Goal: Transaction & Acquisition: Book appointment/travel/reservation

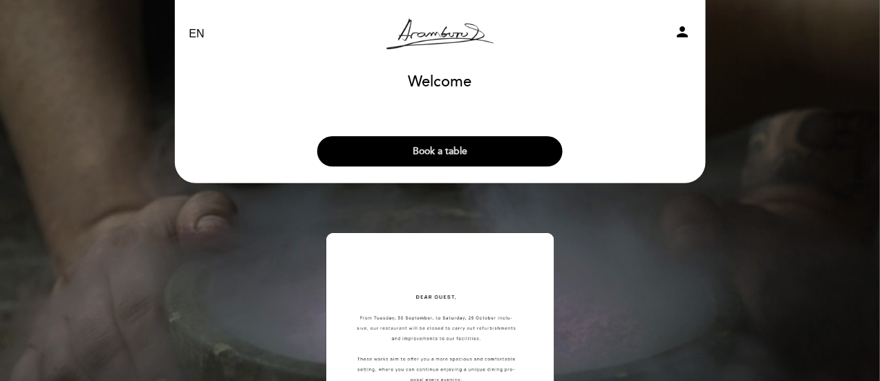
click at [374, 151] on button "Book a table" at bounding box center [439, 151] width 245 height 30
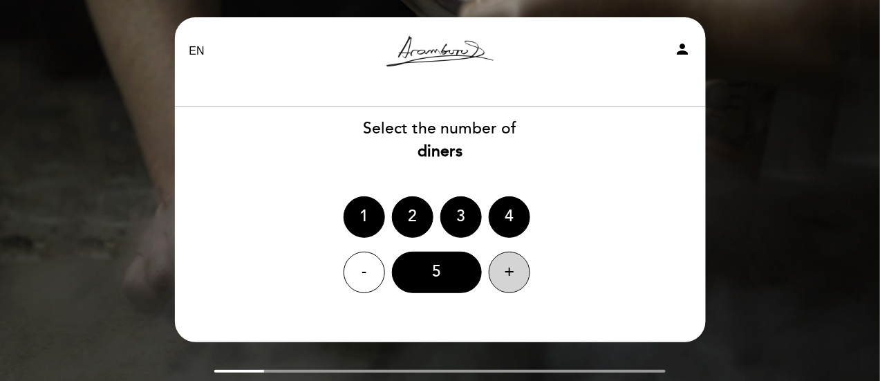
click at [514, 262] on div "+" at bounding box center [509, 272] width 41 height 41
click at [454, 273] on div "6" at bounding box center [437, 272] width 90 height 41
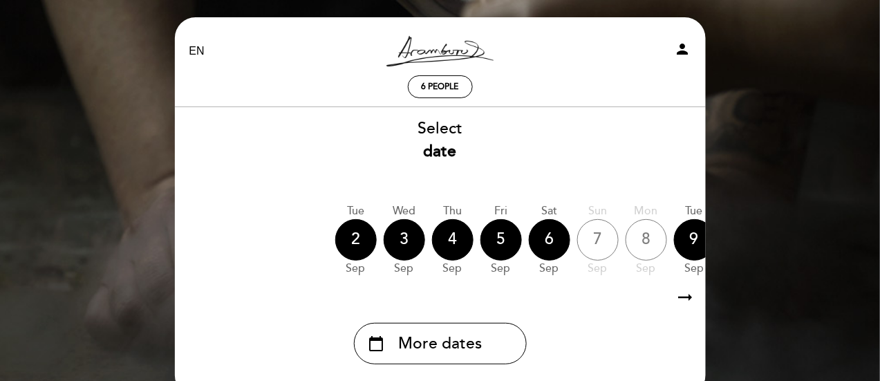
click at [681, 300] on icon "arrow_right_alt" at bounding box center [685, 298] width 21 height 30
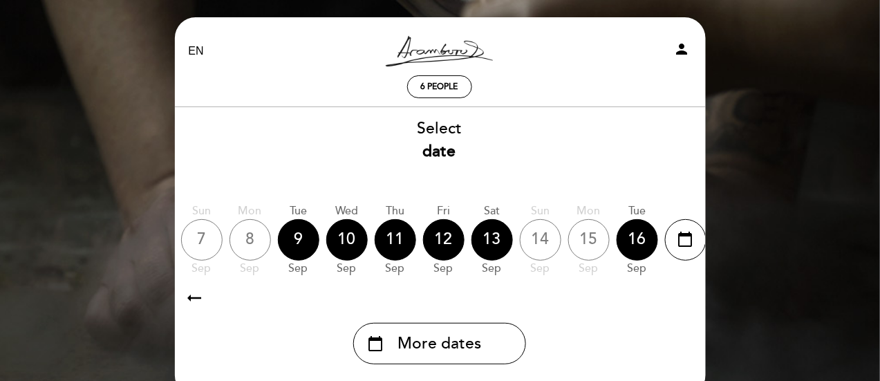
click at [681, 300] on icon "arrow_right_alt" at bounding box center [685, 298] width 21 height 30
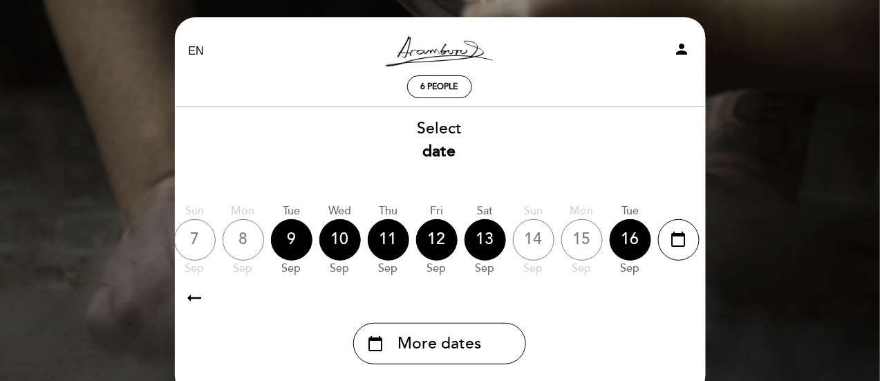
scroll to position [0, 403]
click at [681, 300] on icon "arrow_right_alt" at bounding box center [685, 298] width 21 height 30
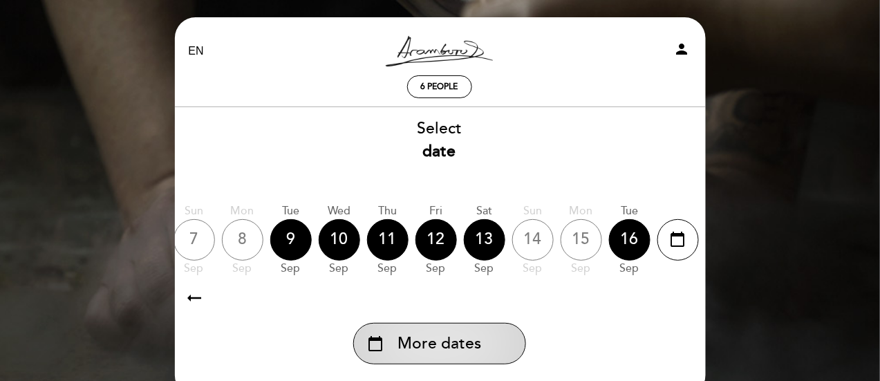
click at [442, 359] on div "calendar_today More dates" at bounding box center [439, 343] width 173 height 41
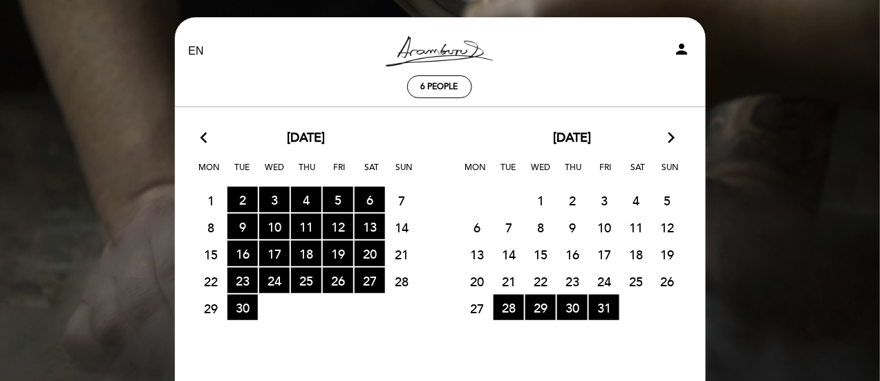
click at [671, 138] on icon "arrow_forward_ios" at bounding box center [672, 138] width 12 height 18
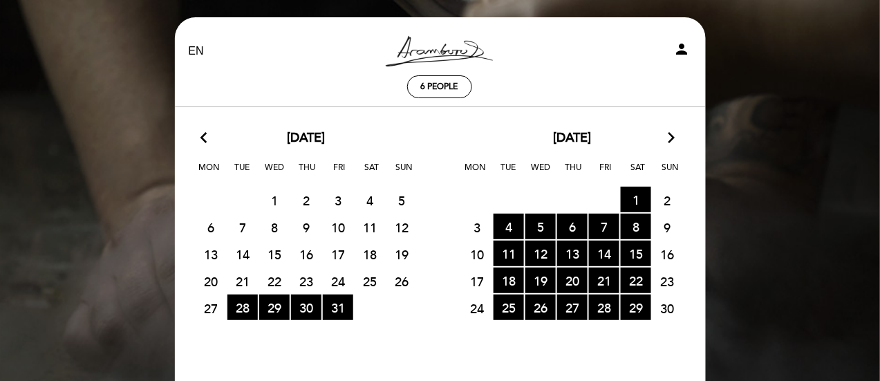
click at [671, 138] on icon "arrow_forward_ios" at bounding box center [672, 138] width 12 height 18
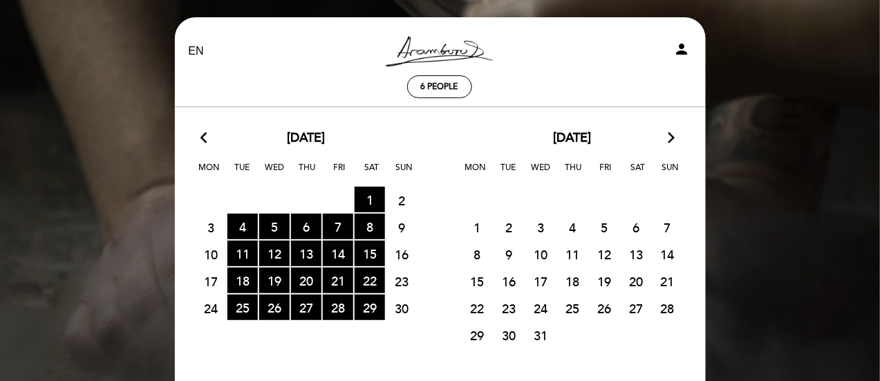
click at [671, 138] on icon "arrow_forward_ios" at bounding box center [672, 138] width 12 height 18
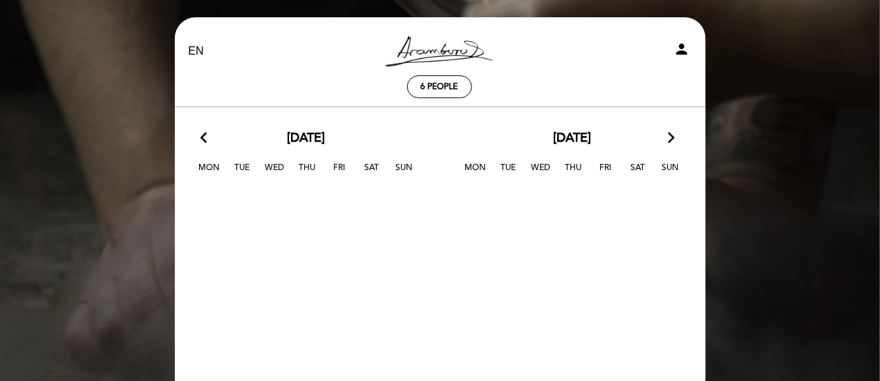
click at [205, 140] on icon "arrow_back_ios" at bounding box center [207, 138] width 12 height 18
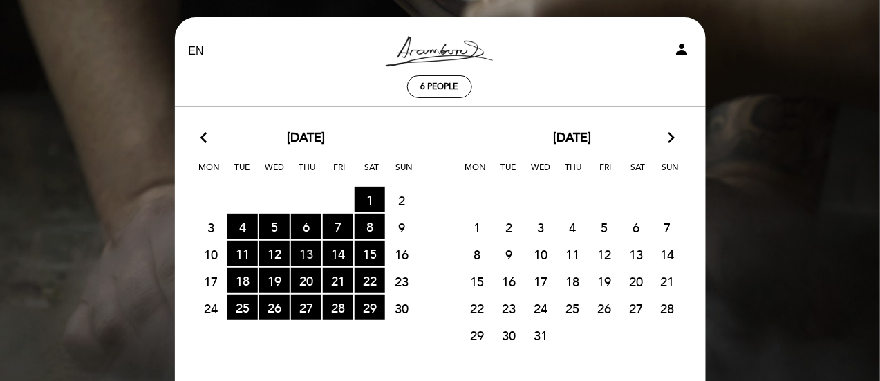
click at [297, 249] on span "13 RESERVATIONS AVAILABLE" at bounding box center [306, 254] width 30 height 26
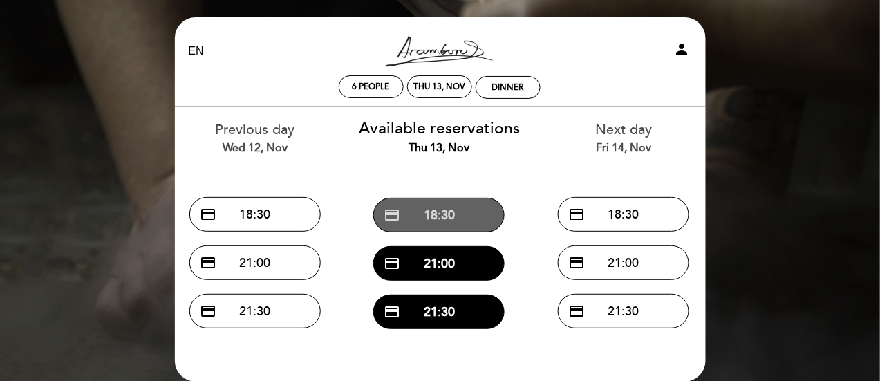
click at [396, 215] on span "credit_card" at bounding box center [392, 215] width 17 height 17
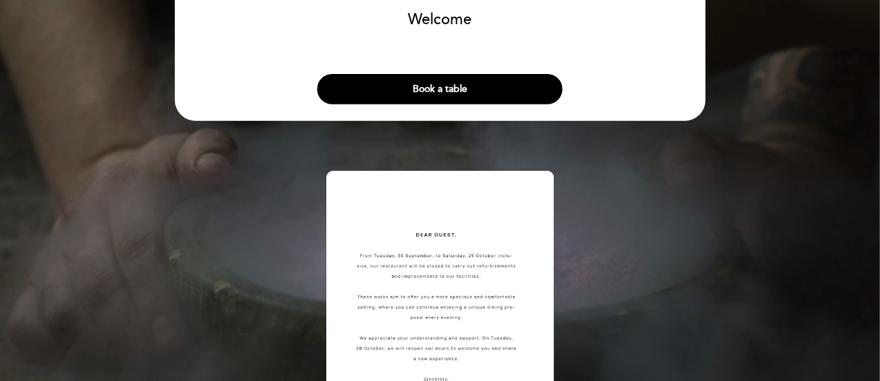
scroll to position [69, 0]
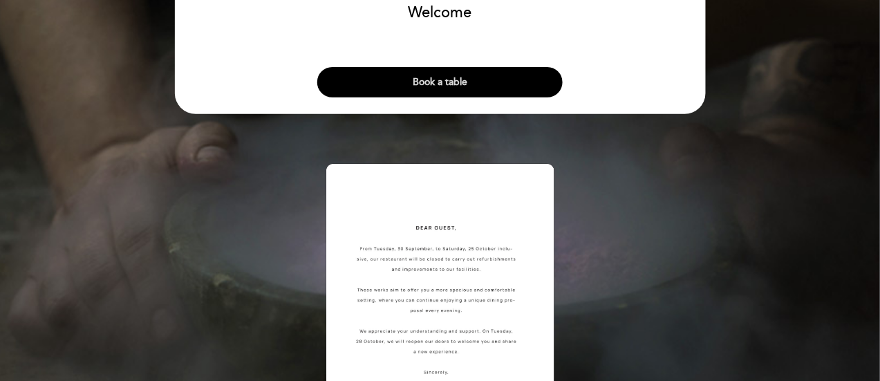
click at [395, 78] on button "Book a table" at bounding box center [439, 82] width 245 height 30
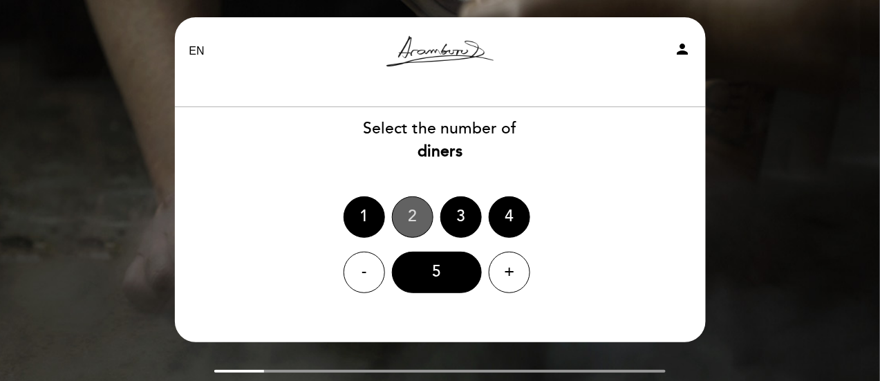
click at [403, 225] on div "2" at bounding box center [412, 216] width 41 height 41
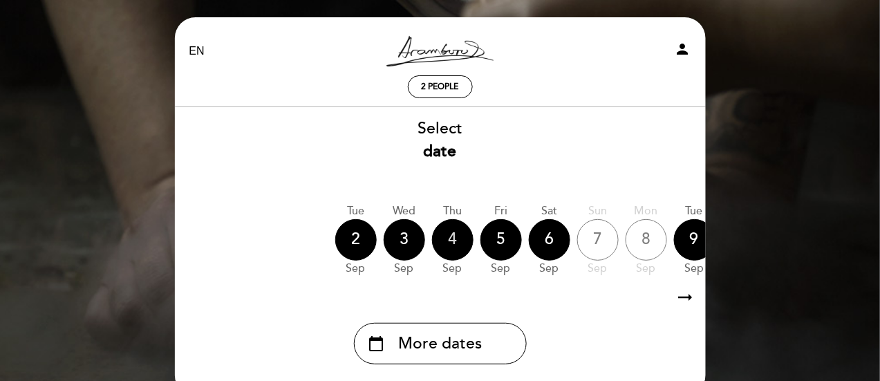
click at [444, 228] on div "4" at bounding box center [452, 239] width 41 height 41
